Goal: Transaction & Acquisition: Purchase product/service

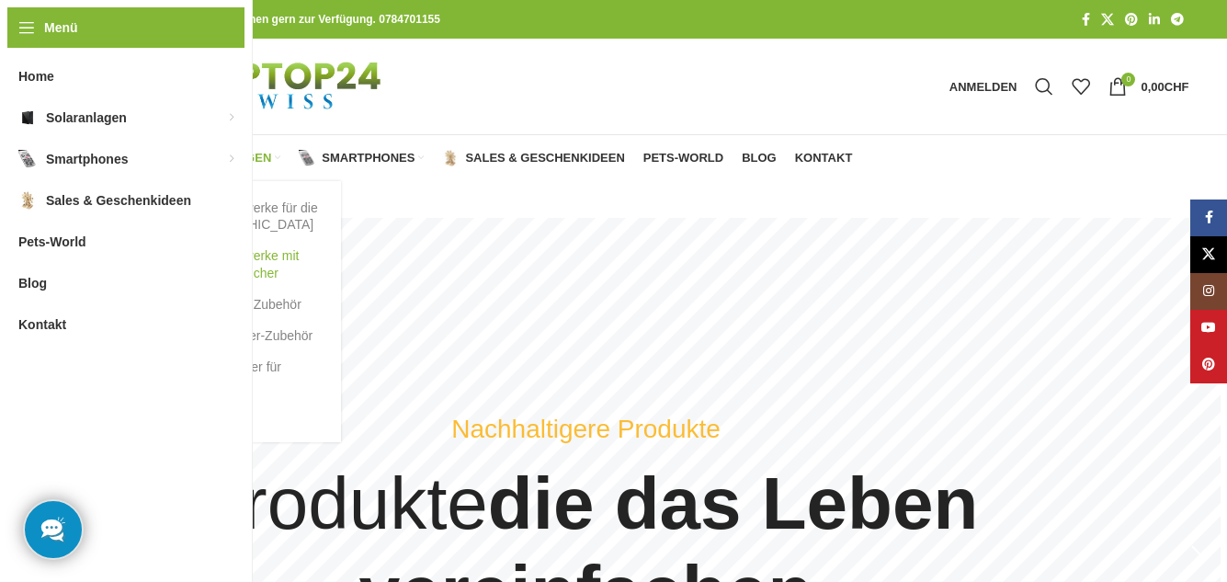
click at [232, 266] on link "Balkonkraftwerke mit Batterie Speicher" at bounding box center [239, 264] width 165 height 48
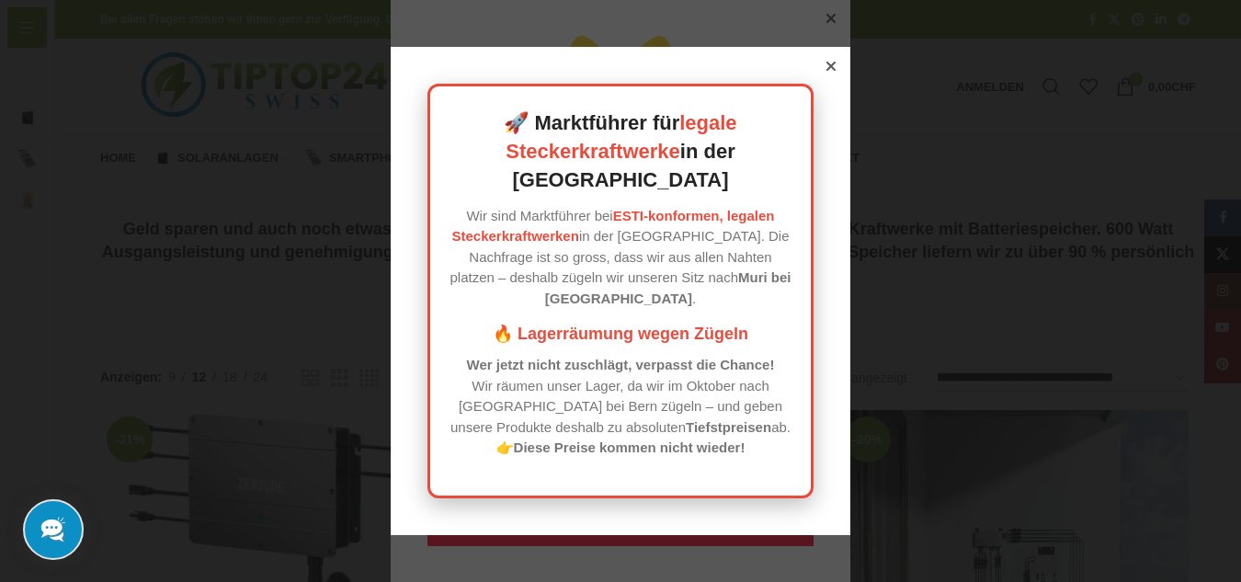
click at [827, 71] on icon at bounding box center [830, 66] width 9 height 9
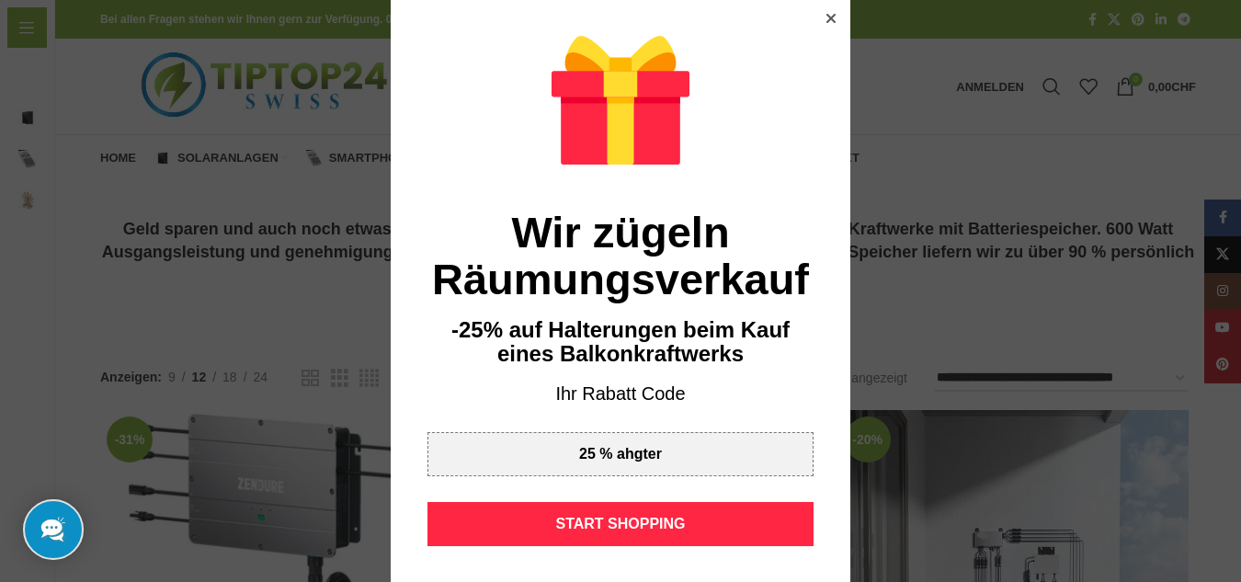
click at [826, 14] on icon at bounding box center [830, 18] width 9 height 9
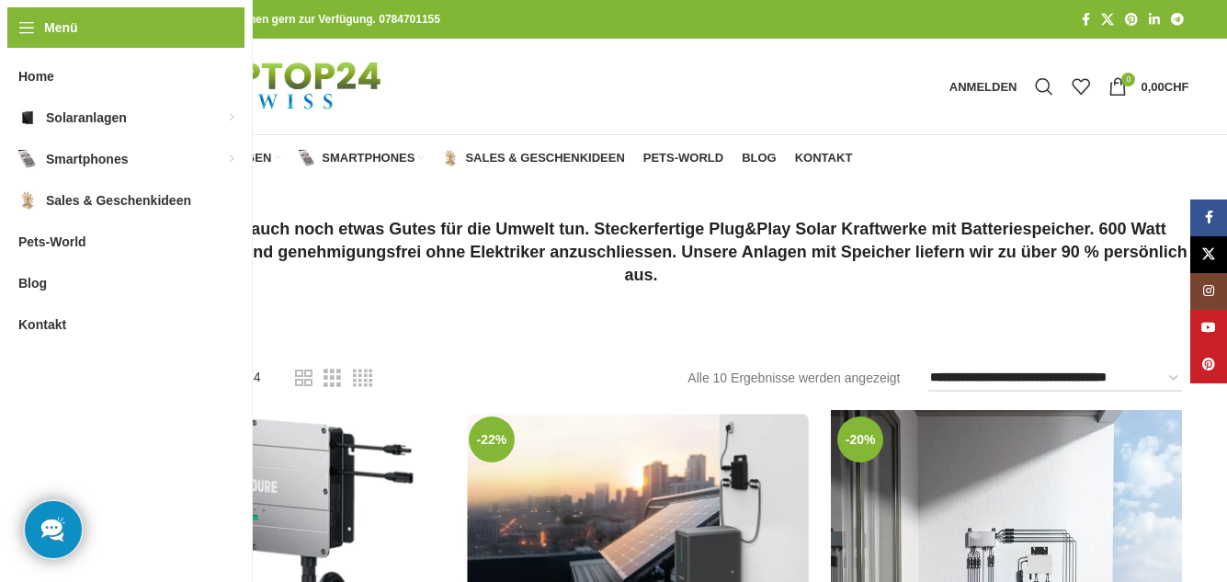
click at [256, 373] on span "24" at bounding box center [253, 377] width 15 height 15
